Goal: Information Seeking & Learning: Learn about a topic

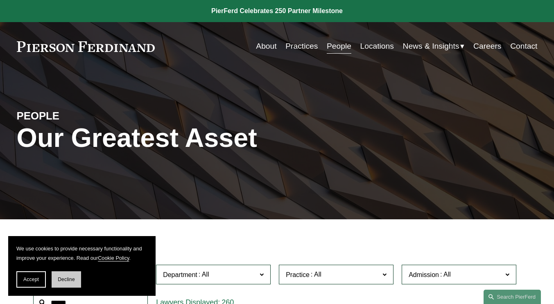
click at [61, 280] on span "Decline" at bounding box center [66, 280] width 17 height 6
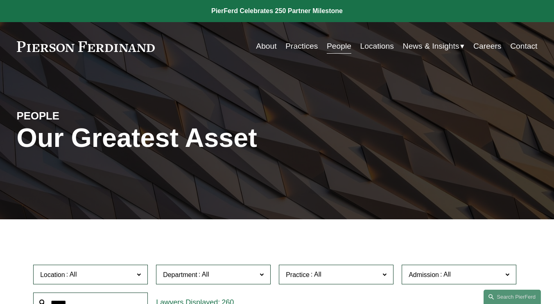
click at [264, 276] on span at bounding box center [262, 274] width 4 height 11
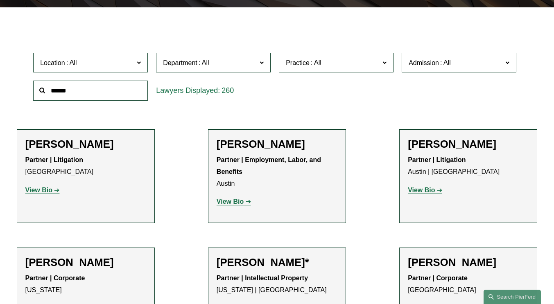
scroll to position [212, 0]
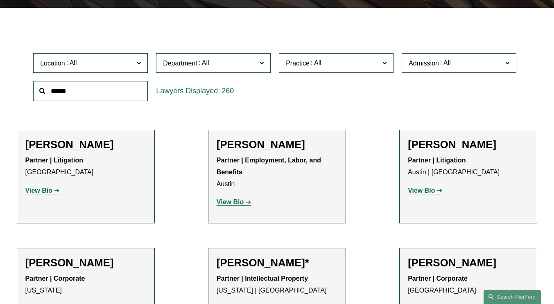
click at [386, 64] on span at bounding box center [384, 62] width 4 height 11
click at [0, 0] on link "Entertainment" at bounding box center [0, 0] width 0 height 0
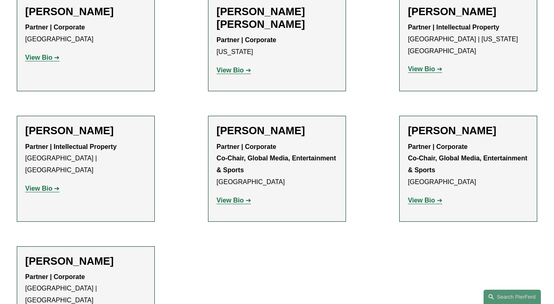
scroll to position [352, 0]
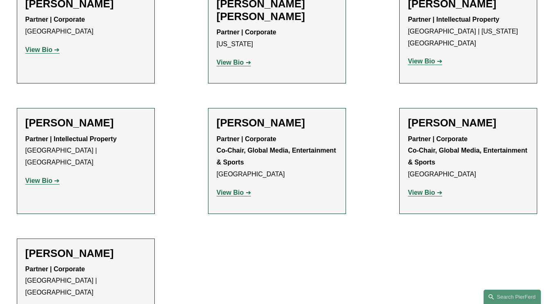
click at [413, 189] on strong "View Bio" at bounding box center [421, 192] width 27 height 7
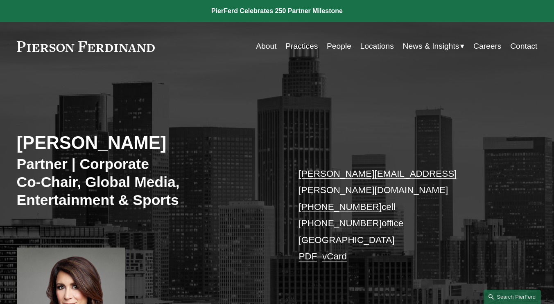
scroll to position [266, 0]
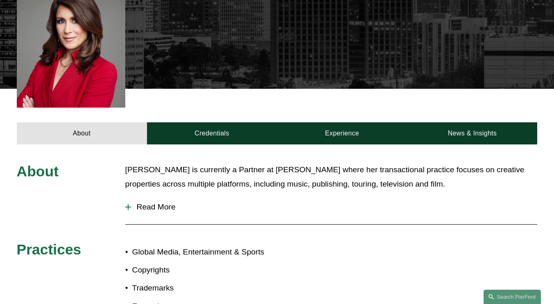
click at [154, 203] on span "Read More" at bounding box center [334, 207] width 407 height 9
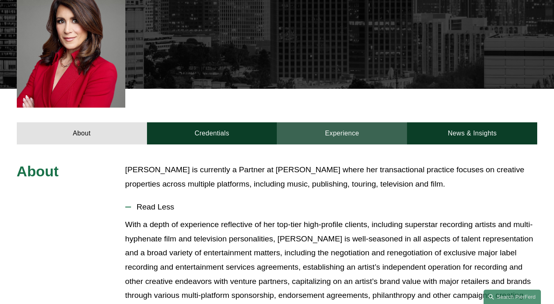
click at [325, 122] on link "Experience" at bounding box center [342, 133] width 130 height 23
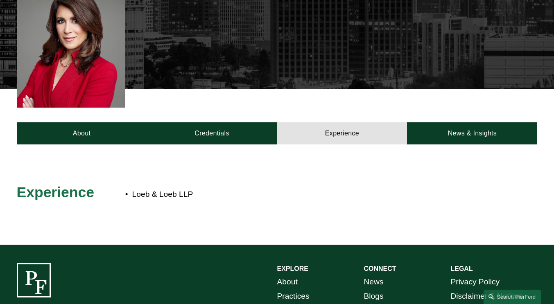
click at [149, 188] on p "Loeb & Loeb LLP" at bounding box center [302, 195] width 340 height 14
